Goal: Navigation & Orientation: Find specific page/section

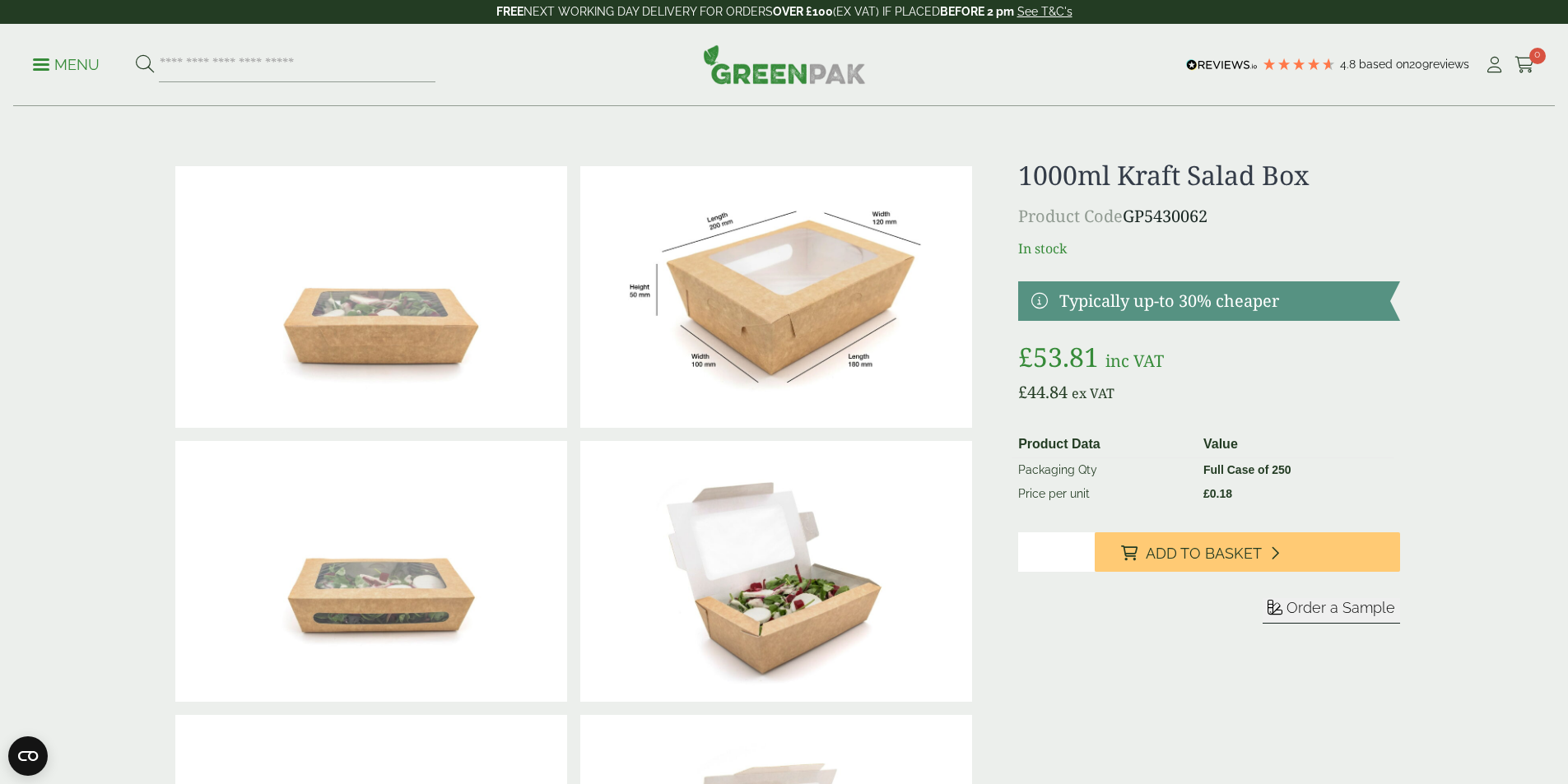
click at [80, 65] on p "Menu" at bounding box center [66, 65] width 67 height 19
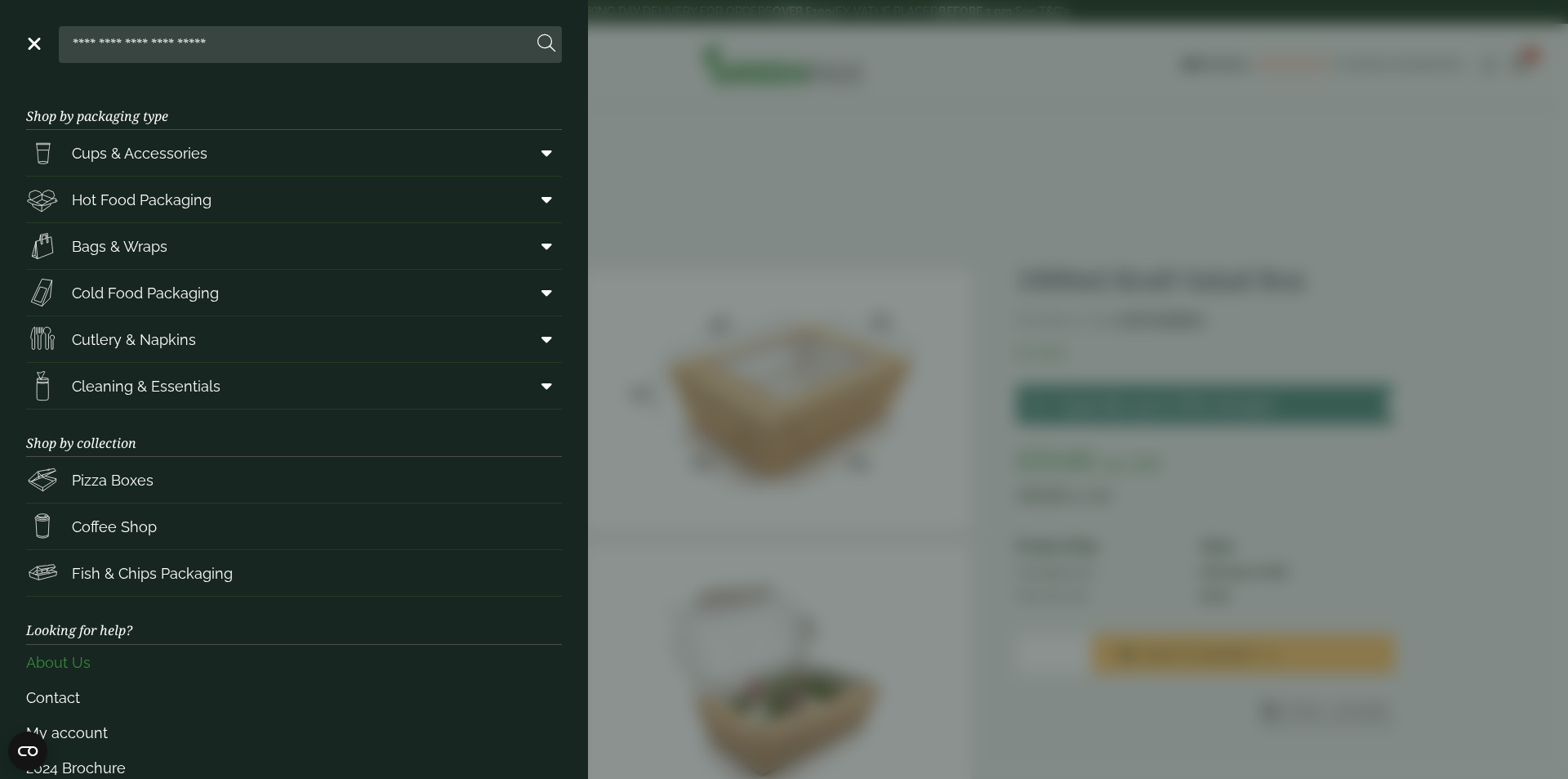
click at [84, 659] on link "About Us" at bounding box center [293, 662] width 535 height 36
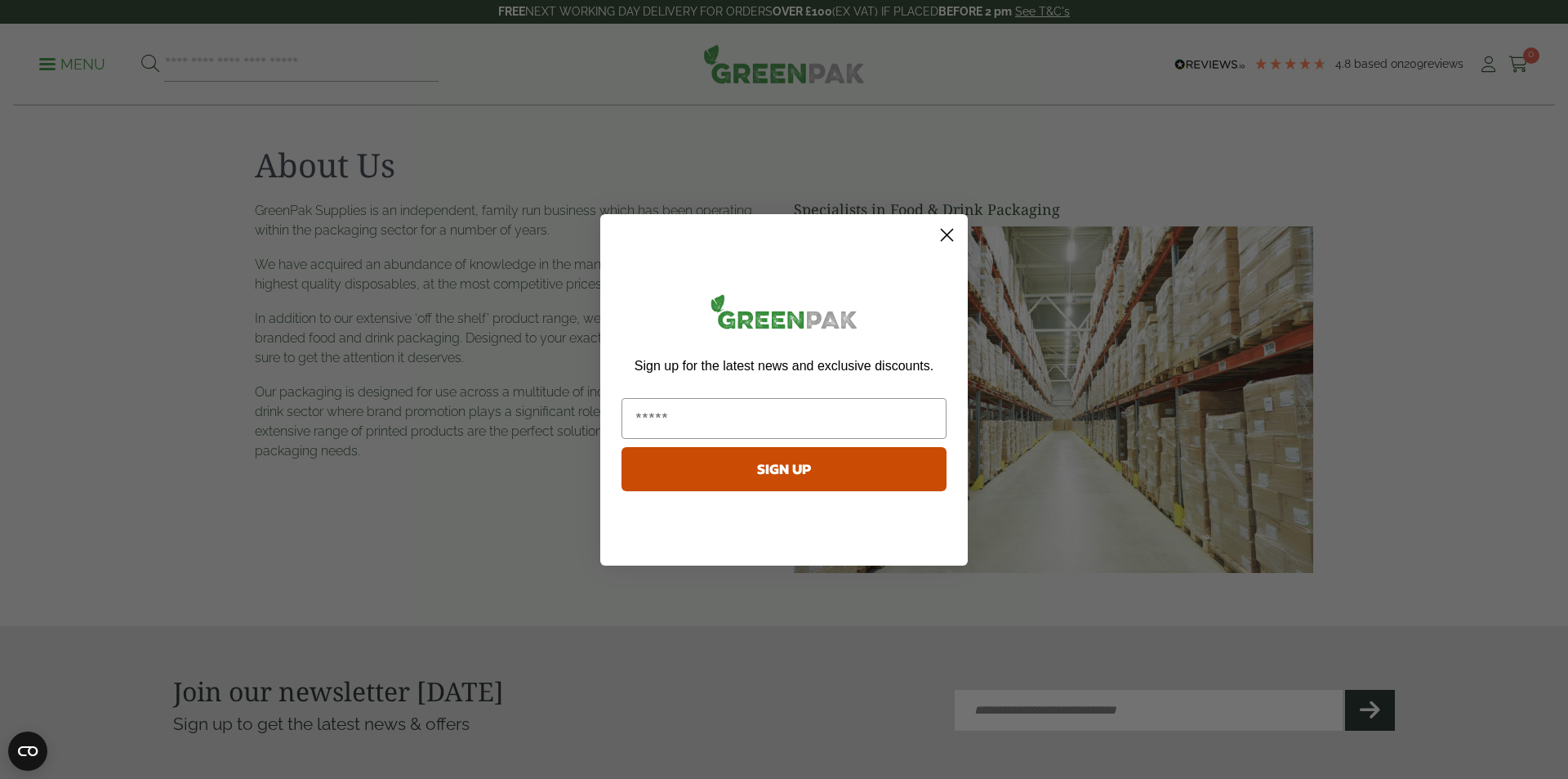
click at [949, 225] on circle "Close dialog" at bounding box center [947, 234] width 27 height 27
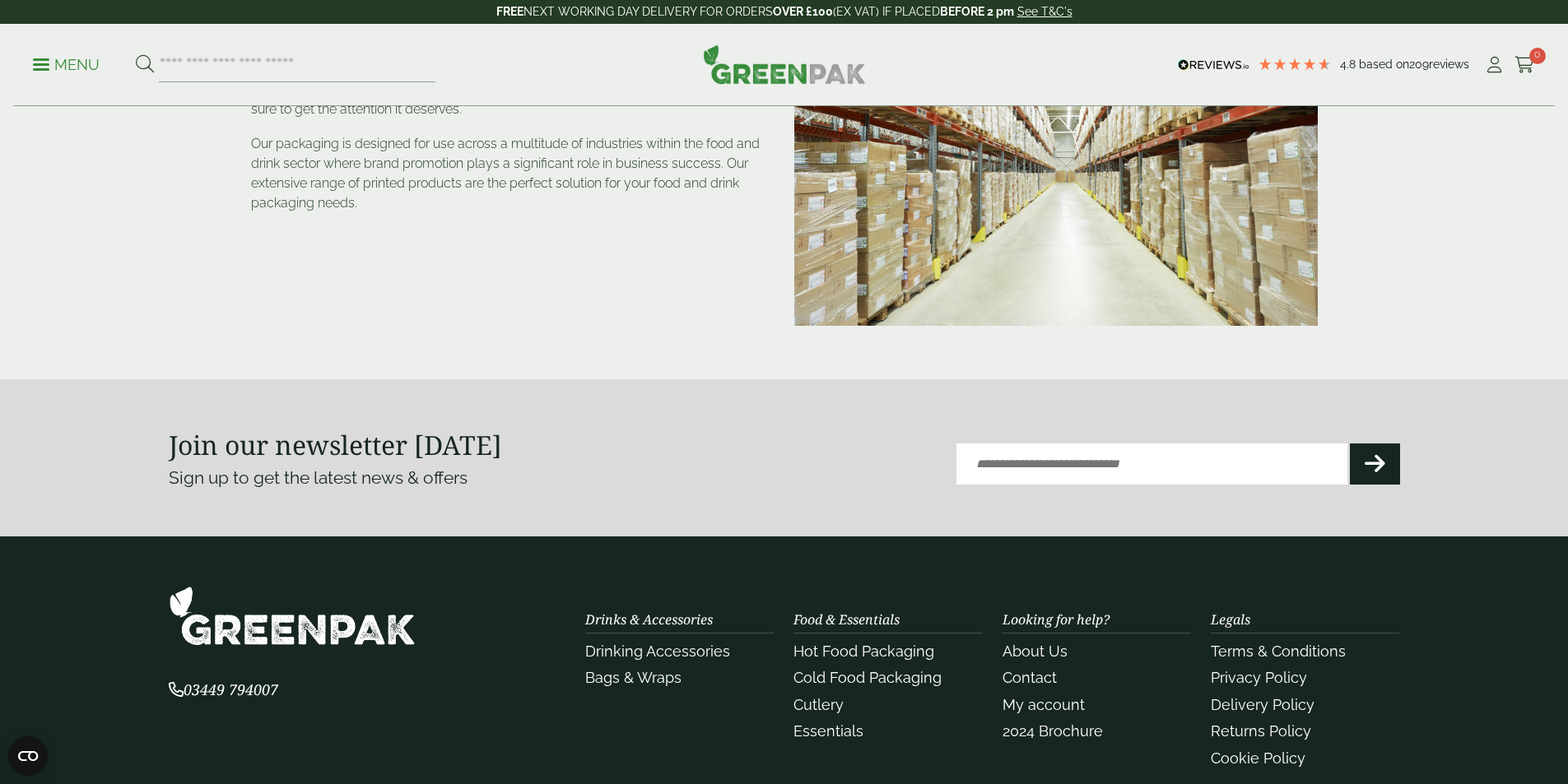
scroll to position [329, 0]
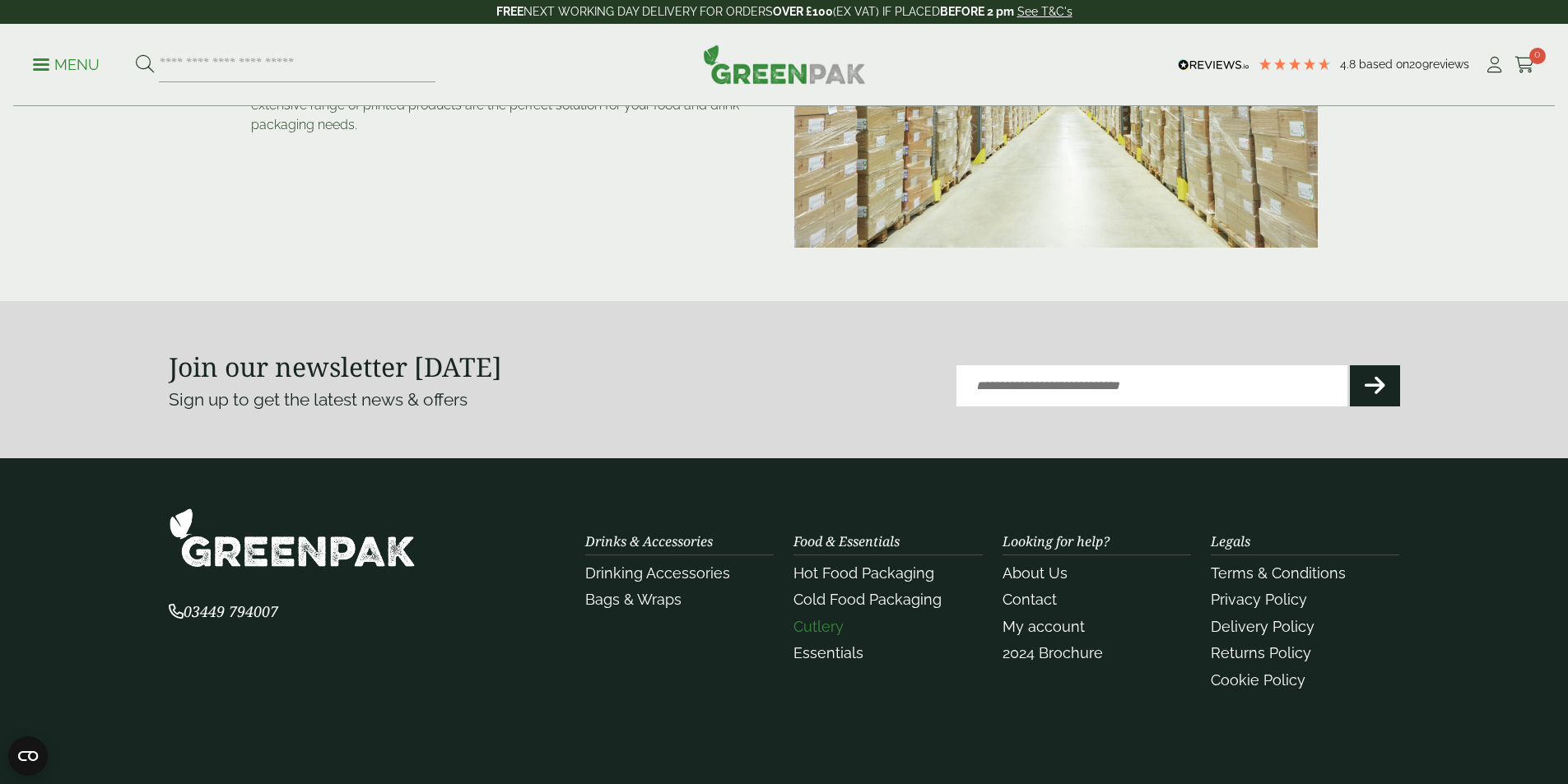
click at [828, 627] on link "Cutlery" at bounding box center [818, 626] width 50 height 17
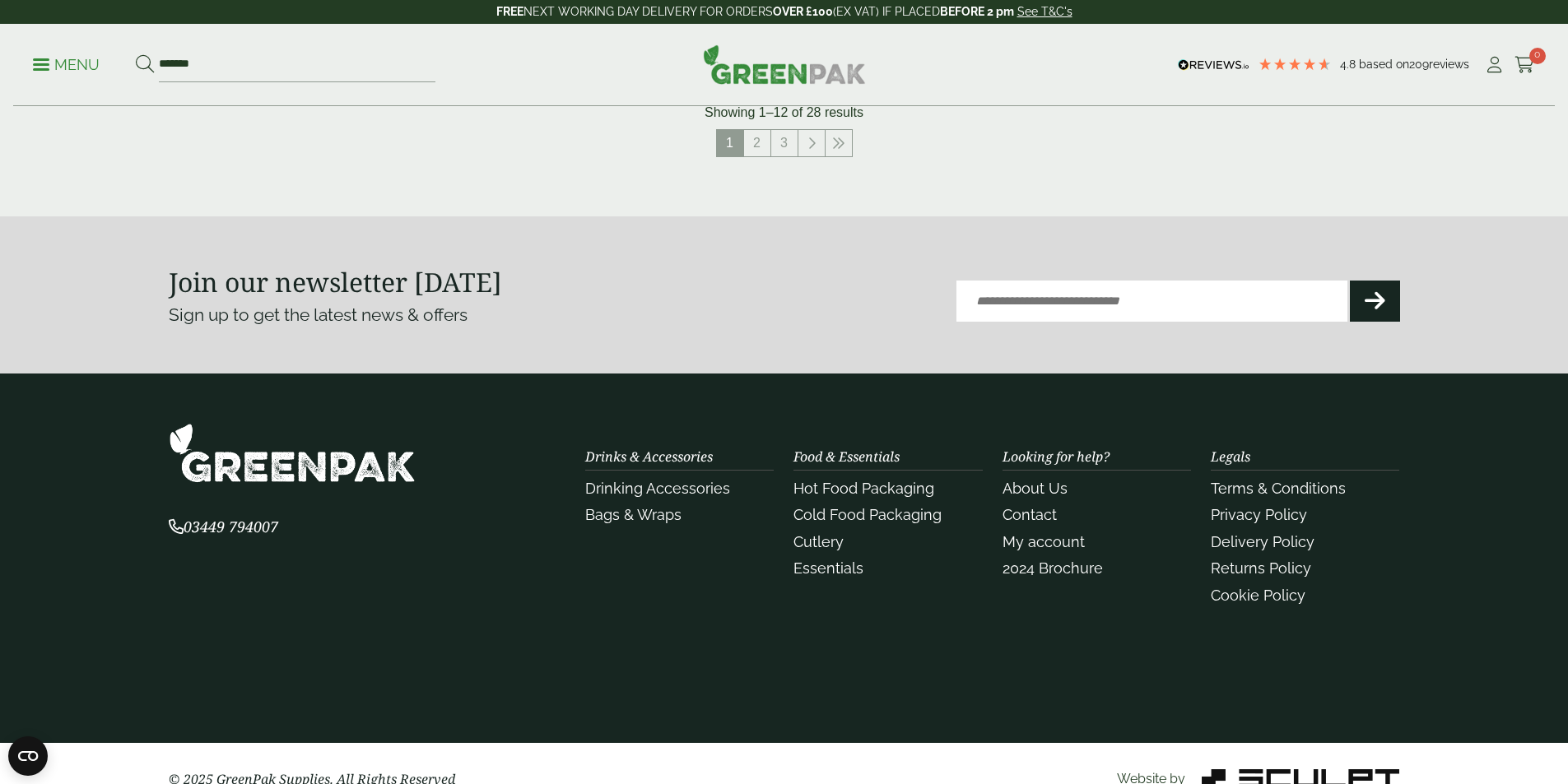
scroll to position [2000, 0]
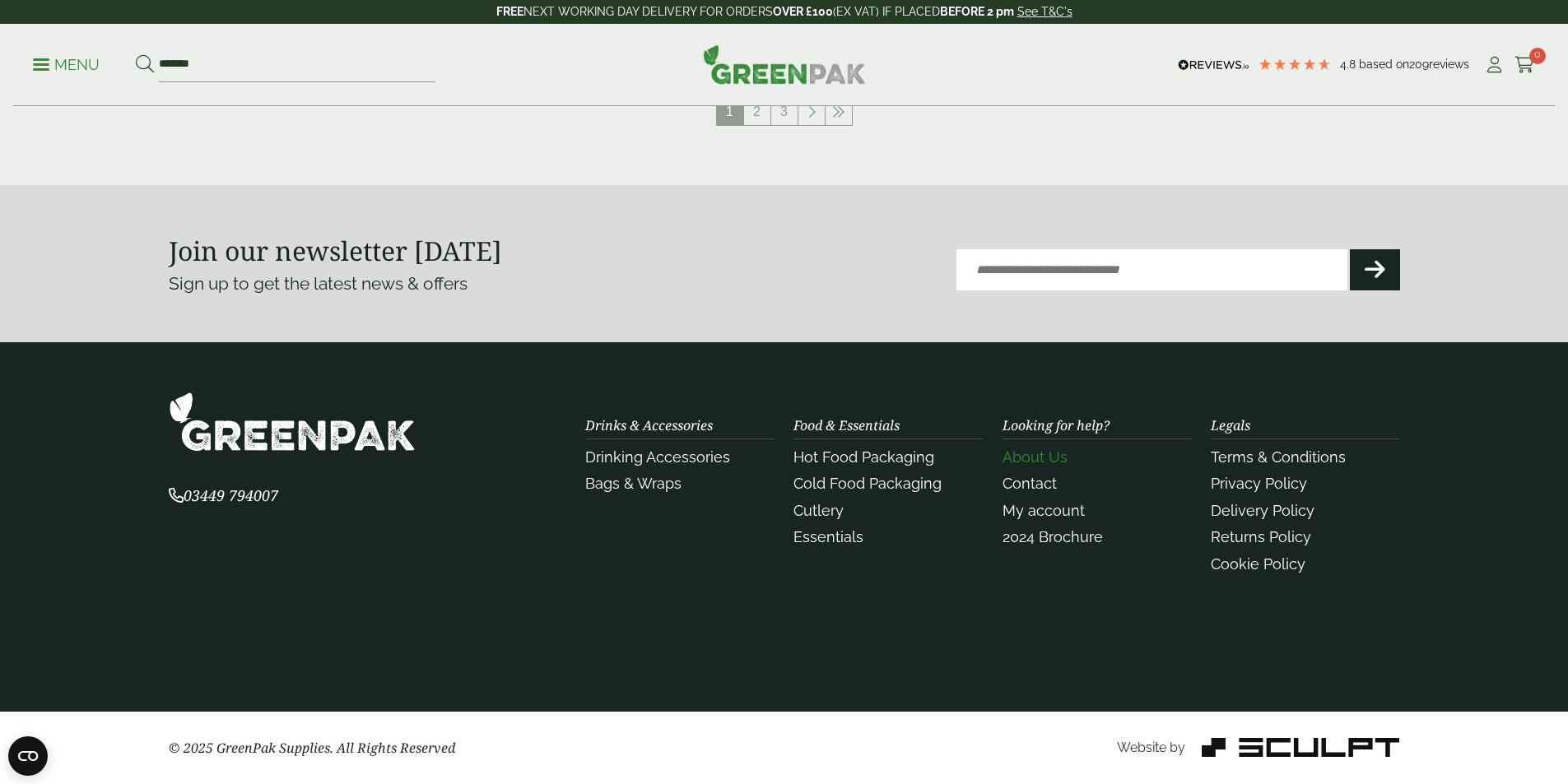
click at [1036, 455] on link "About Us" at bounding box center [1034, 457] width 65 height 17
